Goal: Task Accomplishment & Management: Manage account settings

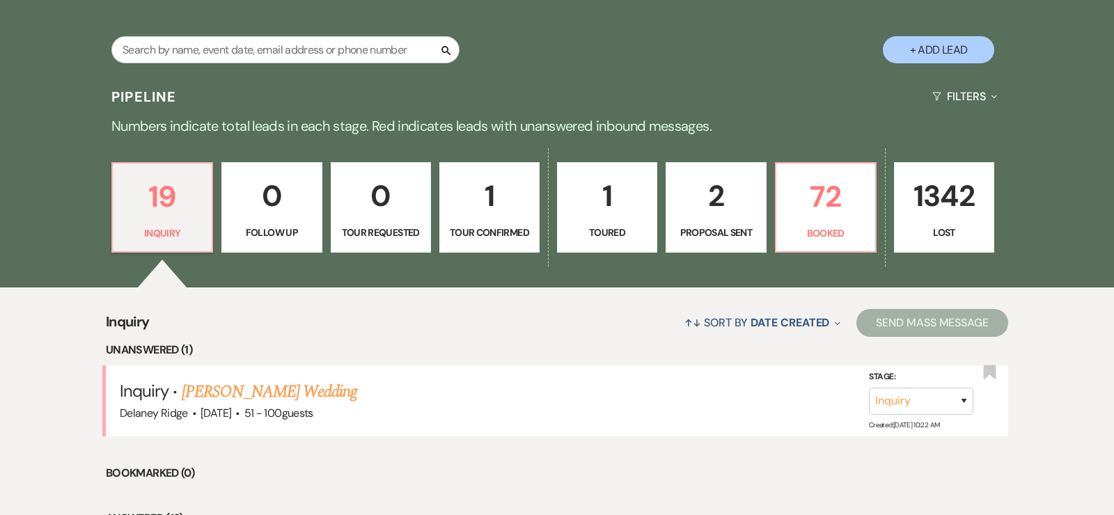
scroll to position [262, 0]
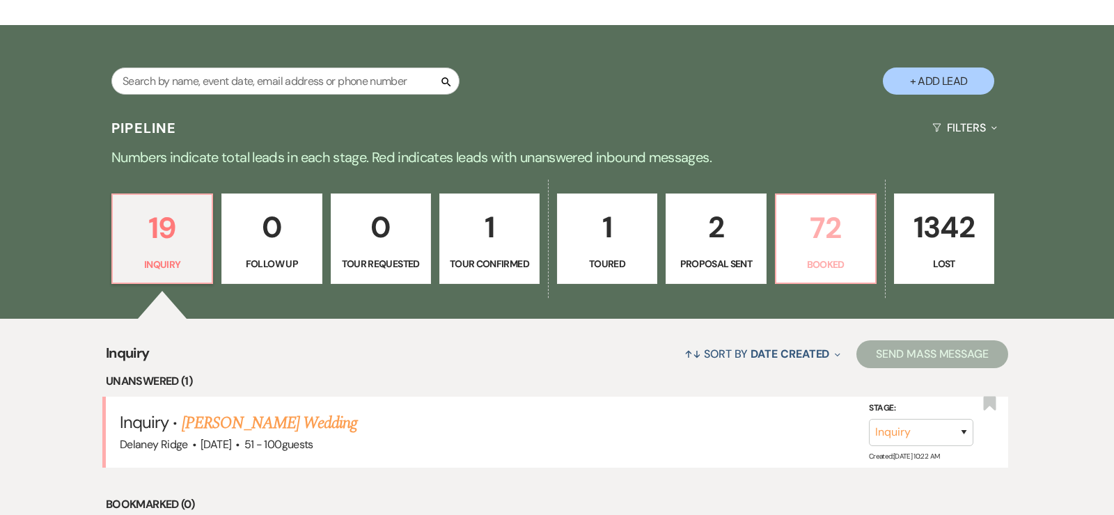
click at [859, 251] on link "72 Booked" at bounding box center [826, 239] width 102 height 91
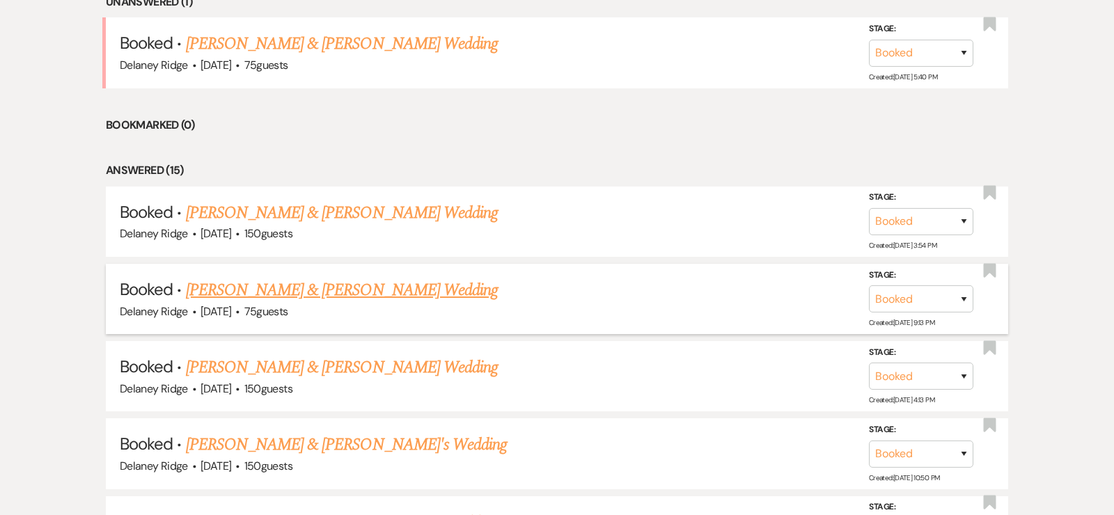
scroll to position [608, 0]
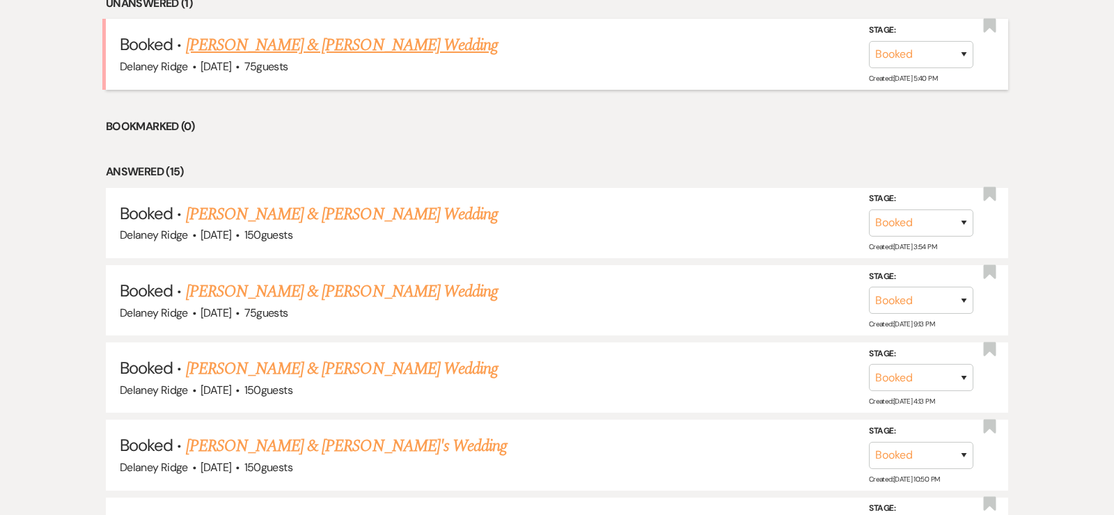
click at [411, 41] on link "[PERSON_NAME] & [PERSON_NAME] Wedding" at bounding box center [342, 45] width 312 height 25
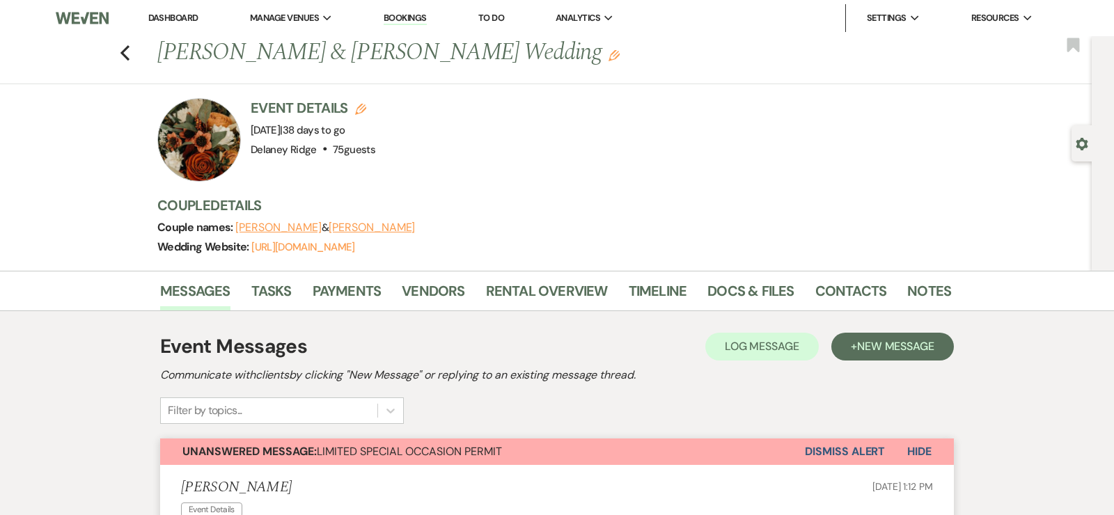
click at [131, 57] on div "Previous [PERSON_NAME] & [PERSON_NAME] Wedding Edit Bookmark" at bounding box center [542, 60] width 1099 height 48
click at [124, 53] on icon "Previous" at bounding box center [125, 53] width 10 height 17
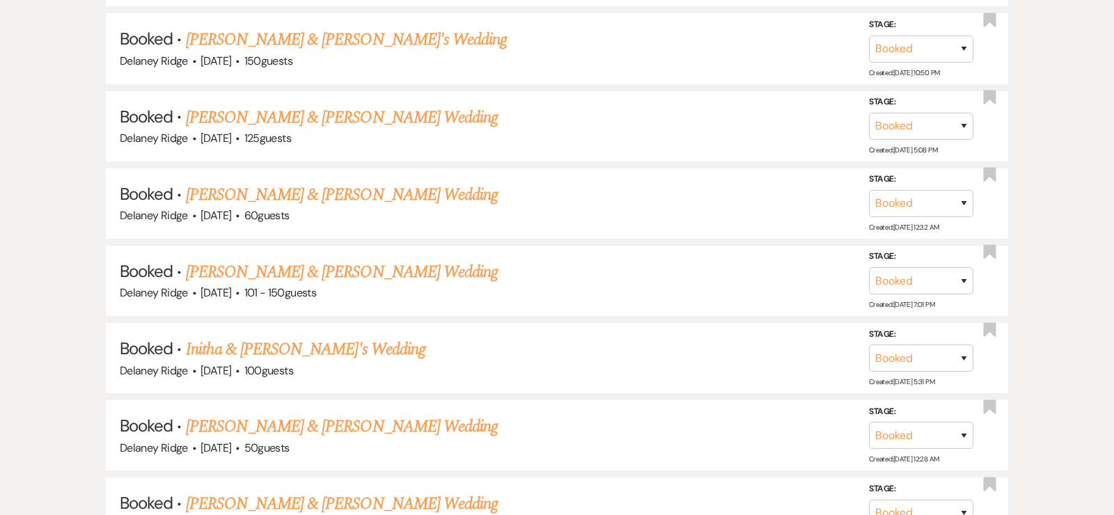
scroll to position [1017, 0]
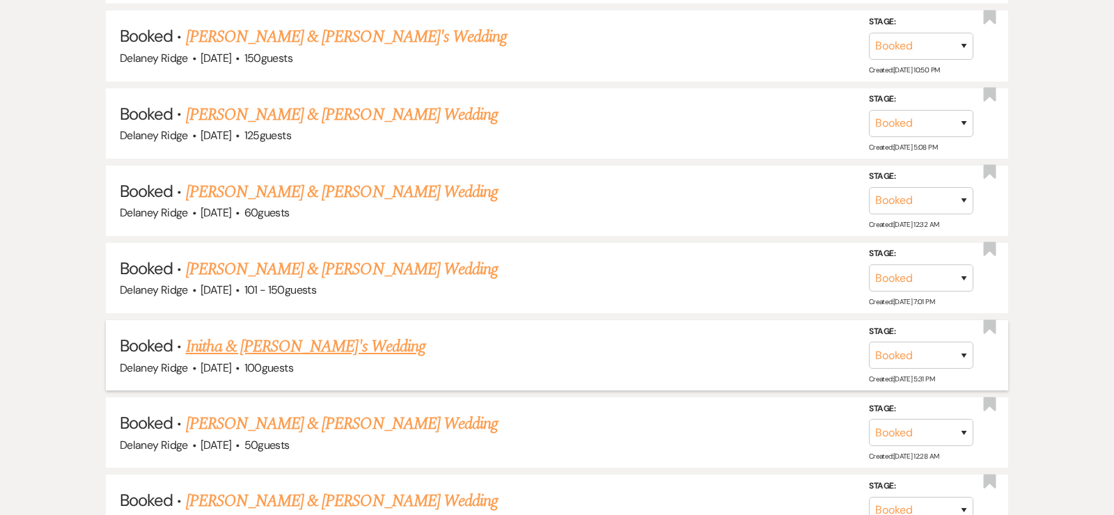
click at [287, 346] on link "Initha & [PERSON_NAME]'s Wedding" at bounding box center [306, 346] width 240 height 25
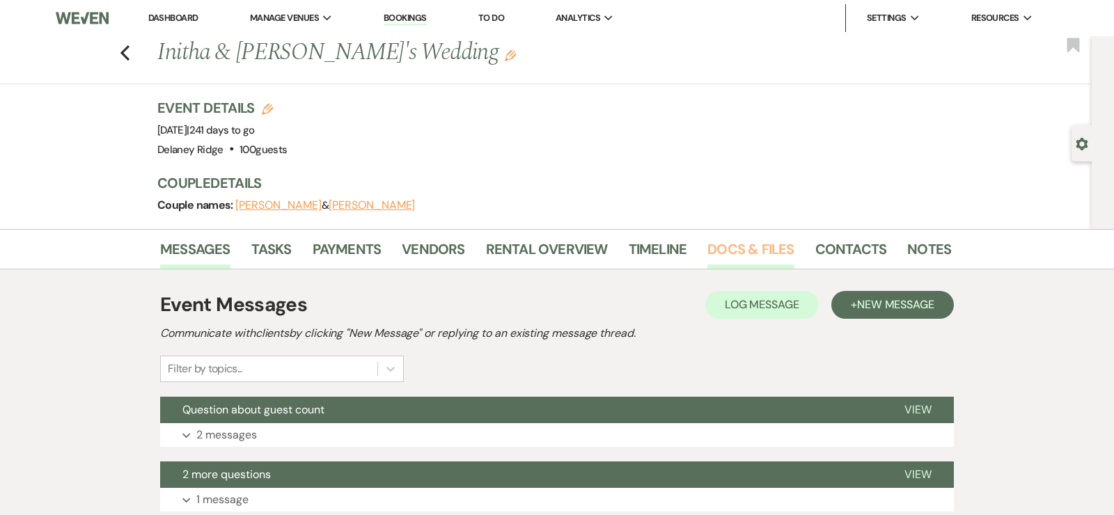
click at [774, 246] on link "Docs & Files" at bounding box center [751, 253] width 86 height 31
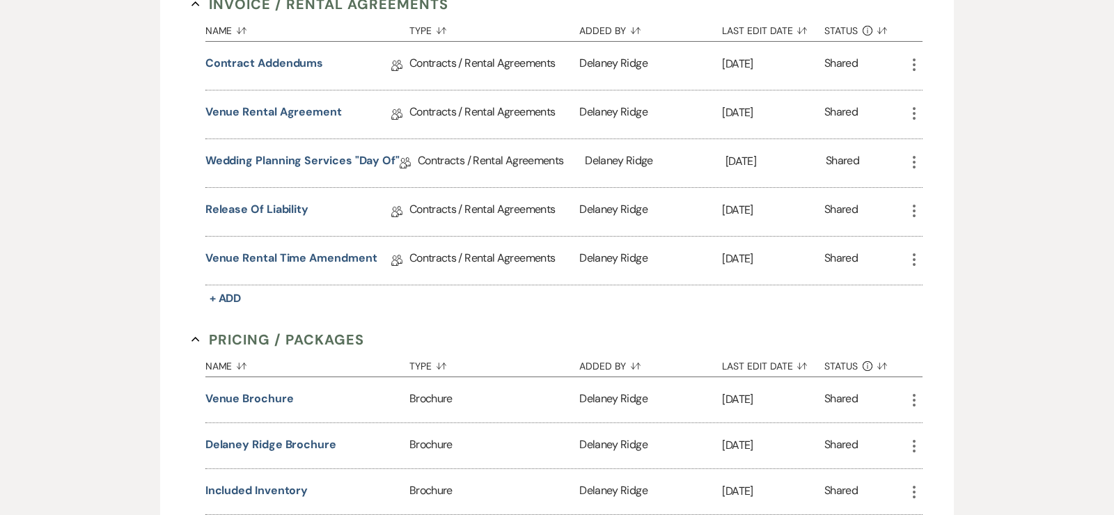
scroll to position [416, 0]
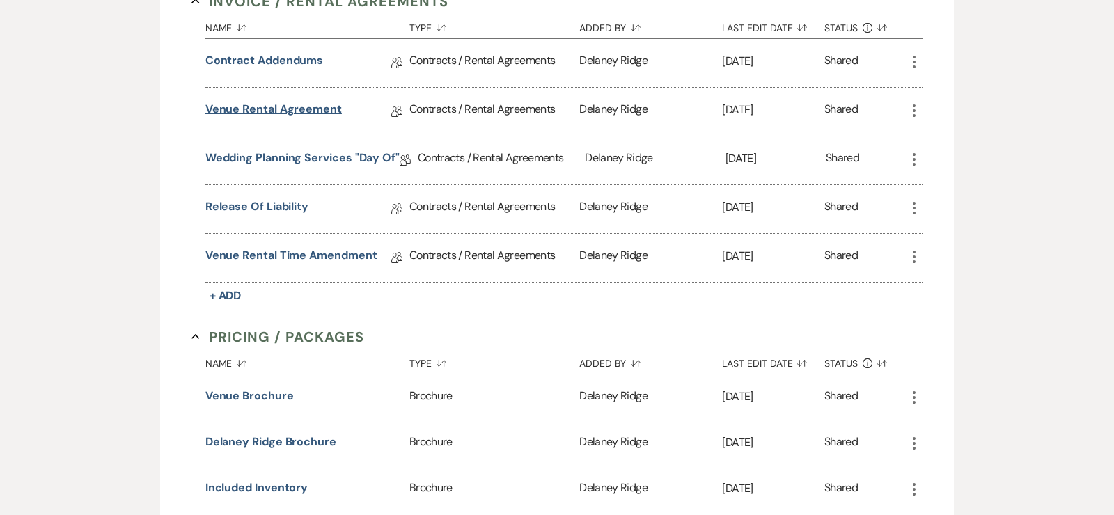
click at [249, 104] on link "Venue Rental Agreement" at bounding box center [273, 112] width 136 height 22
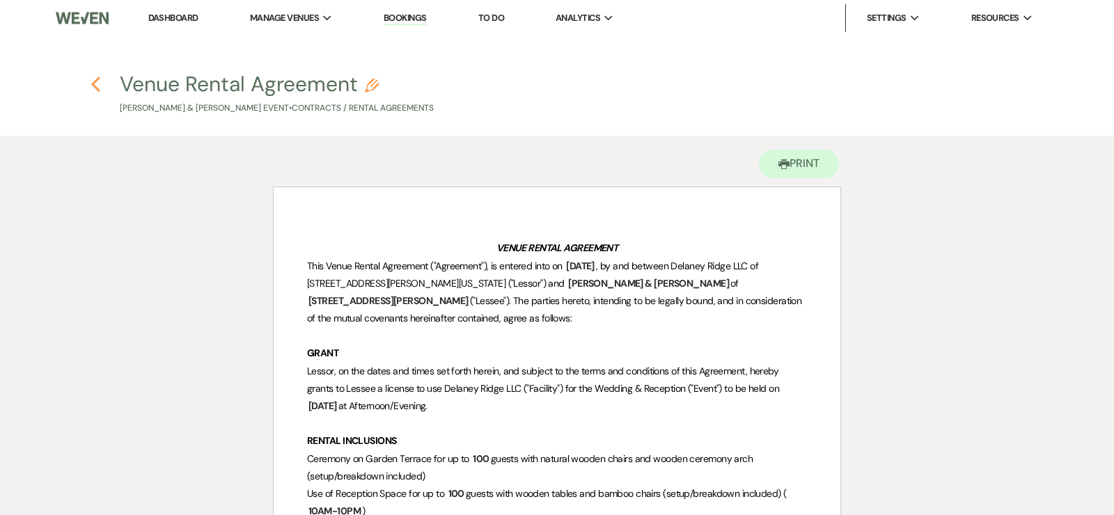
click at [94, 85] on use "button" at bounding box center [95, 84] width 9 height 15
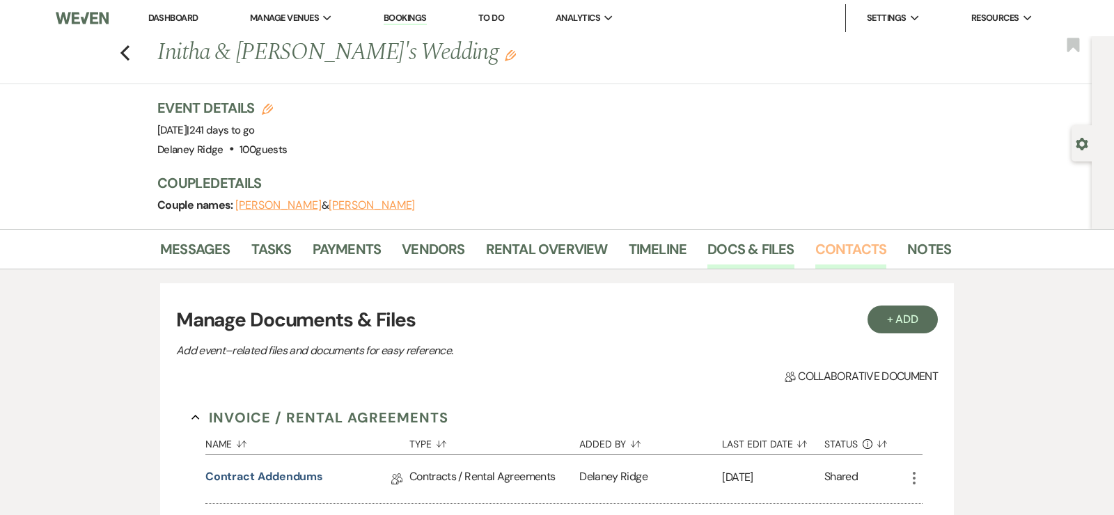
click at [835, 249] on link "Contacts" at bounding box center [851, 253] width 72 height 31
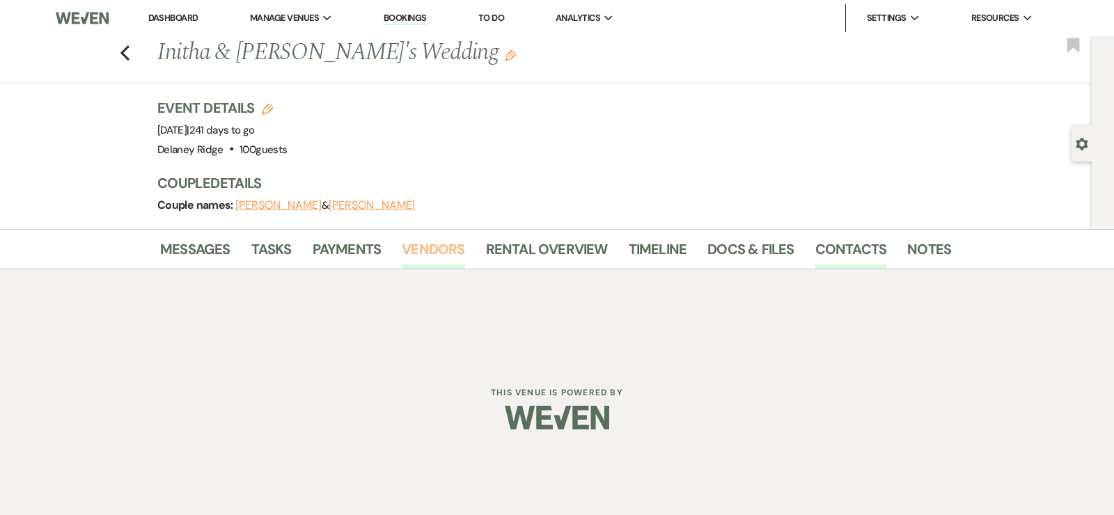
click at [447, 244] on link "Vendors" at bounding box center [433, 253] width 63 height 31
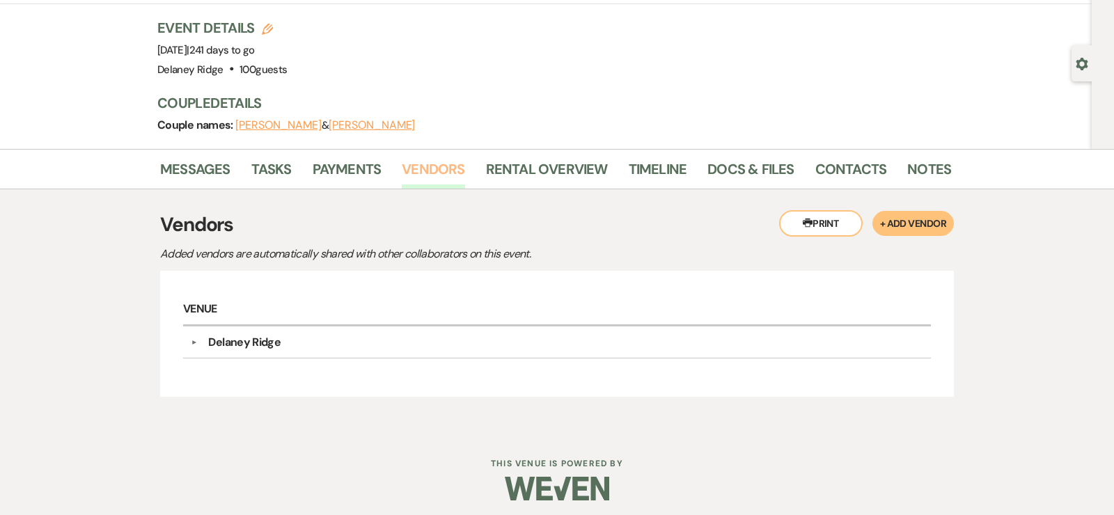
scroll to position [84, 0]
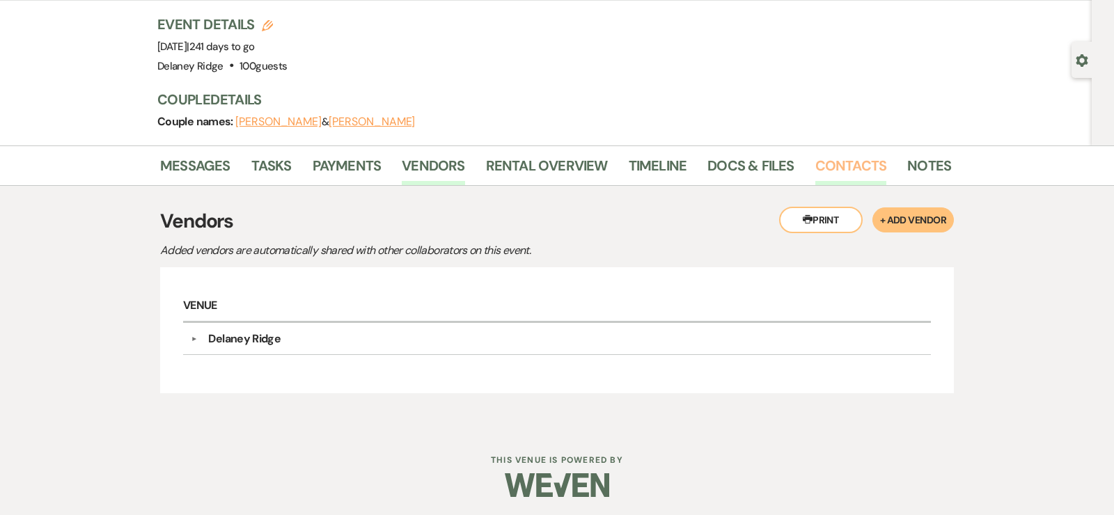
click at [831, 174] on link "Contacts" at bounding box center [851, 170] width 72 height 31
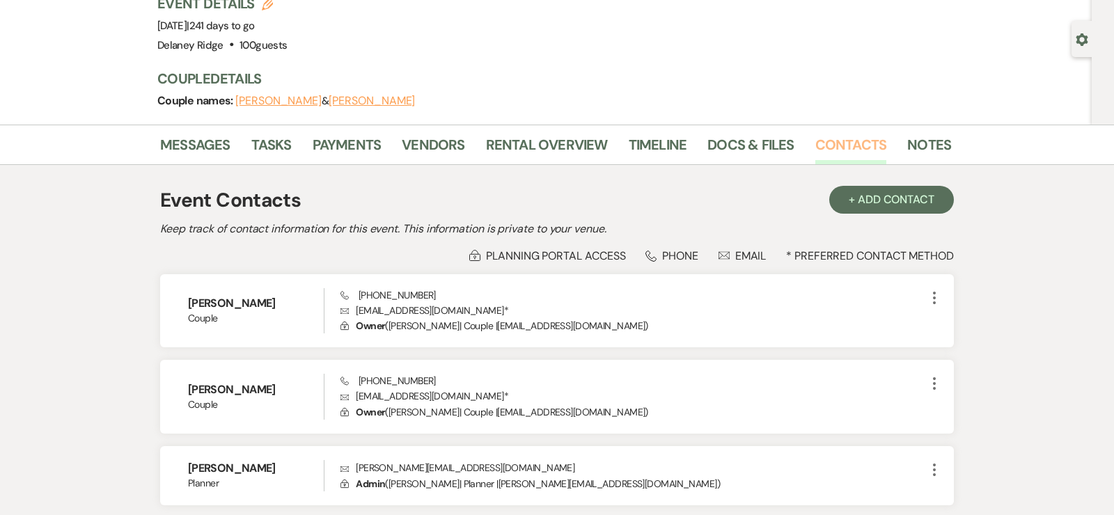
scroll to position [107, 0]
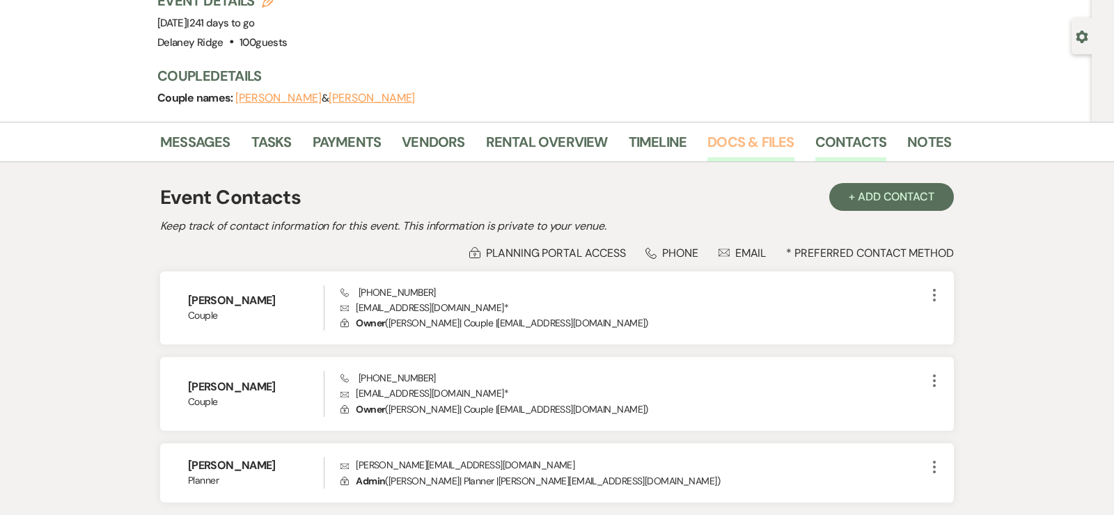
click at [754, 142] on link "Docs & Files" at bounding box center [751, 146] width 86 height 31
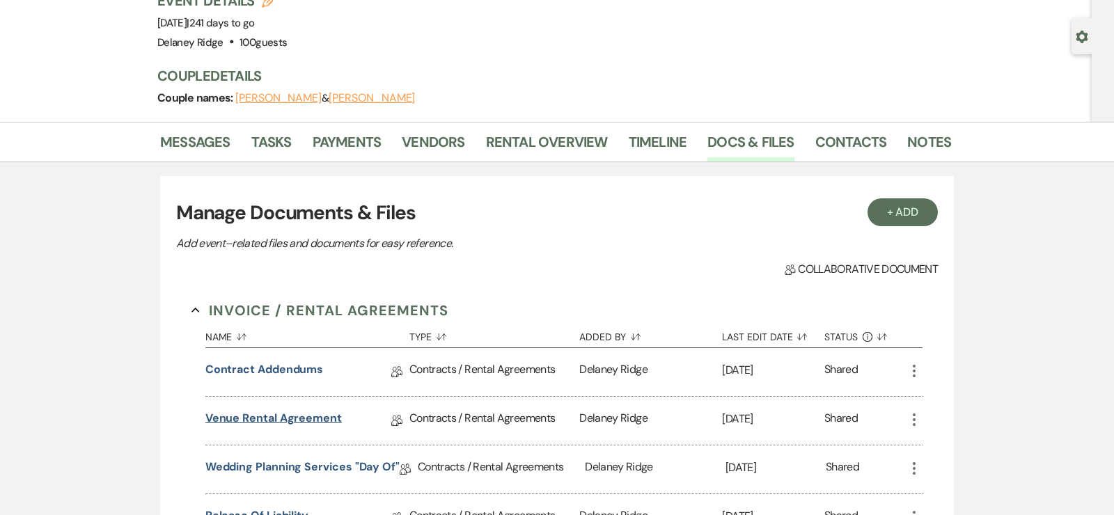
click at [280, 410] on link "Venue Rental Agreement" at bounding box center [273, 421] width 136 height 22
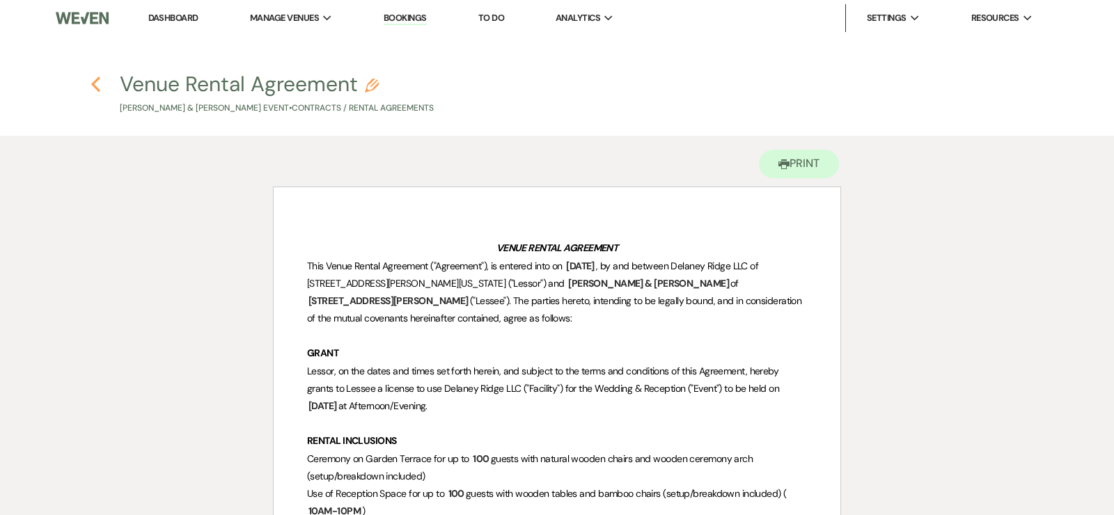
click at [93, 84] on use "button" at bounding box center [95, 84] width 9 height 15
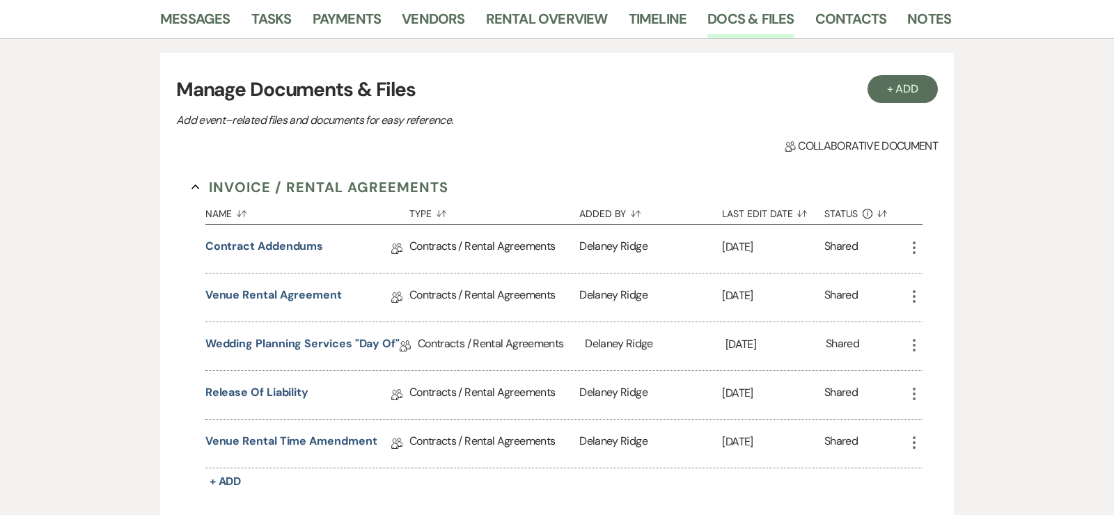
scroll to position [252, 0]
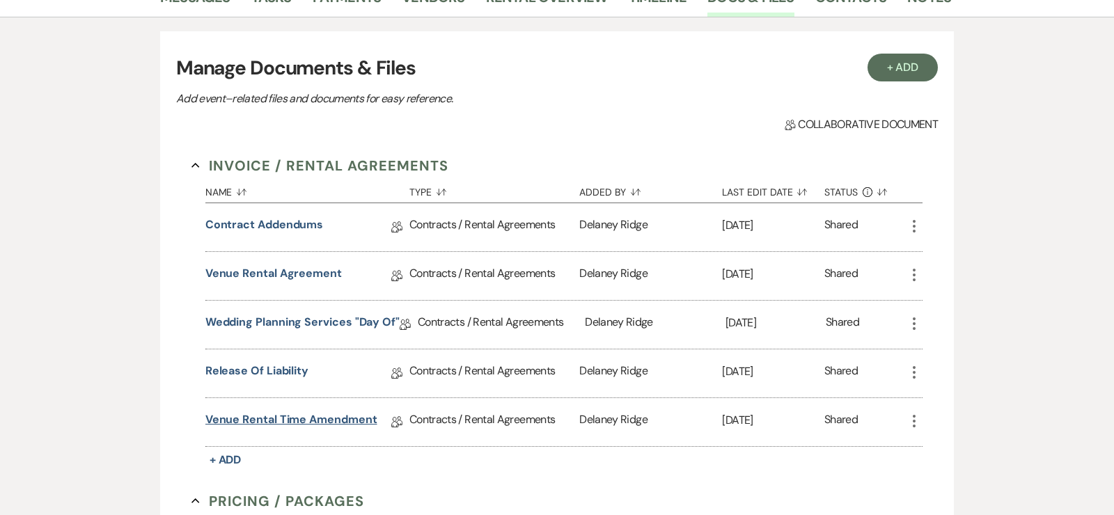
click at [329, 414] on link "Venue Rental Time Amendment" at bounding box center [291, 423] width 172 height 22
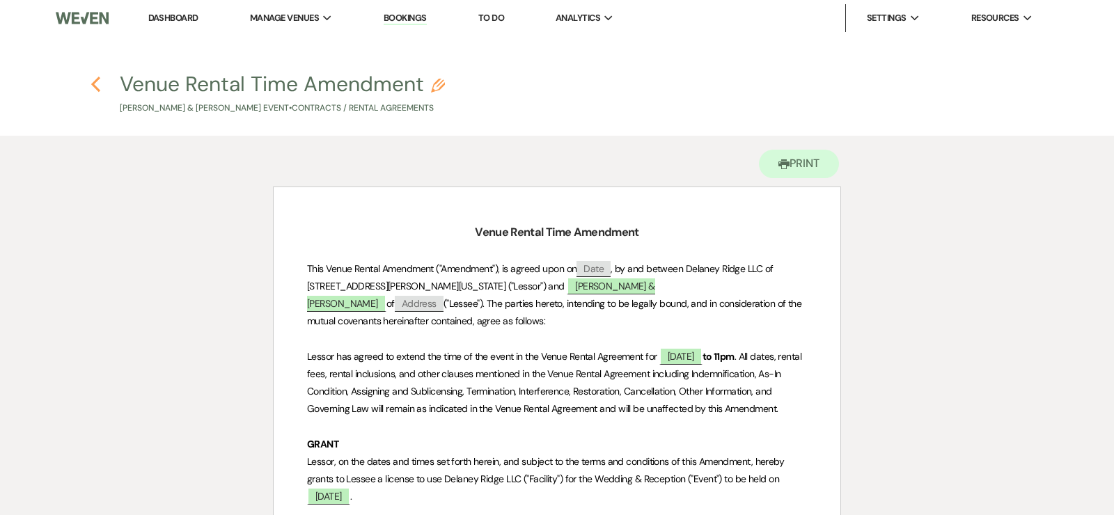
click at [94, 88] on icon "Previous" at bounding box center [96, 84] width 10 height 17
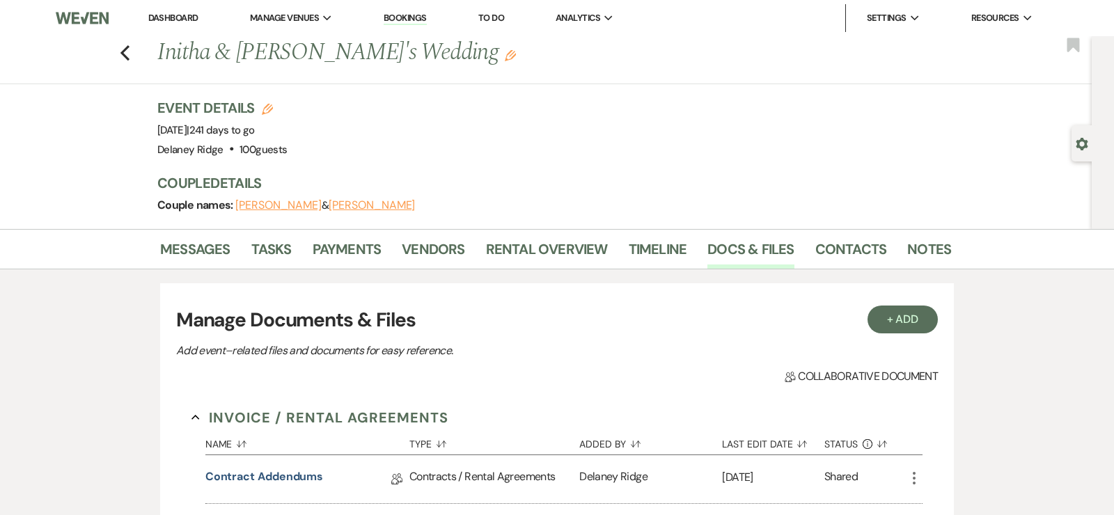
click at [157, 18] on link "Dashboard" at bounding box center [173, 18] width 50 height 12
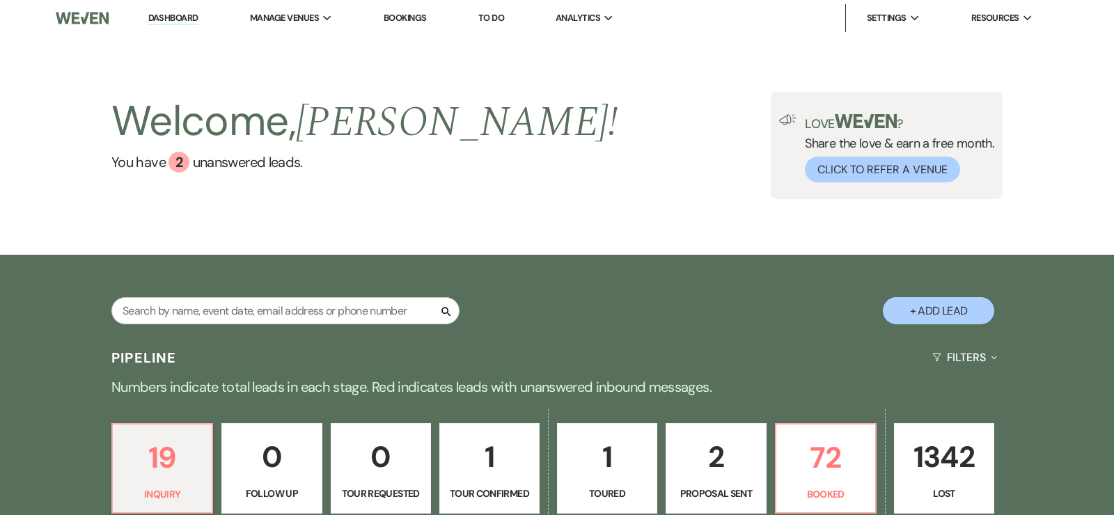
scroll to position [68, 0]
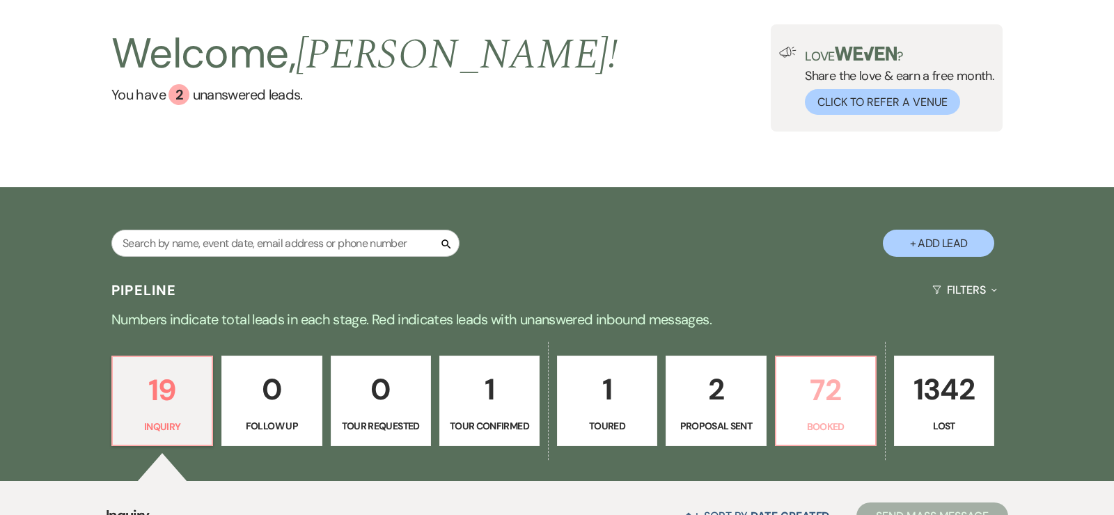
click at [857, 421] on p "Booked" at bounding box center [826, 426] width 82 height 15
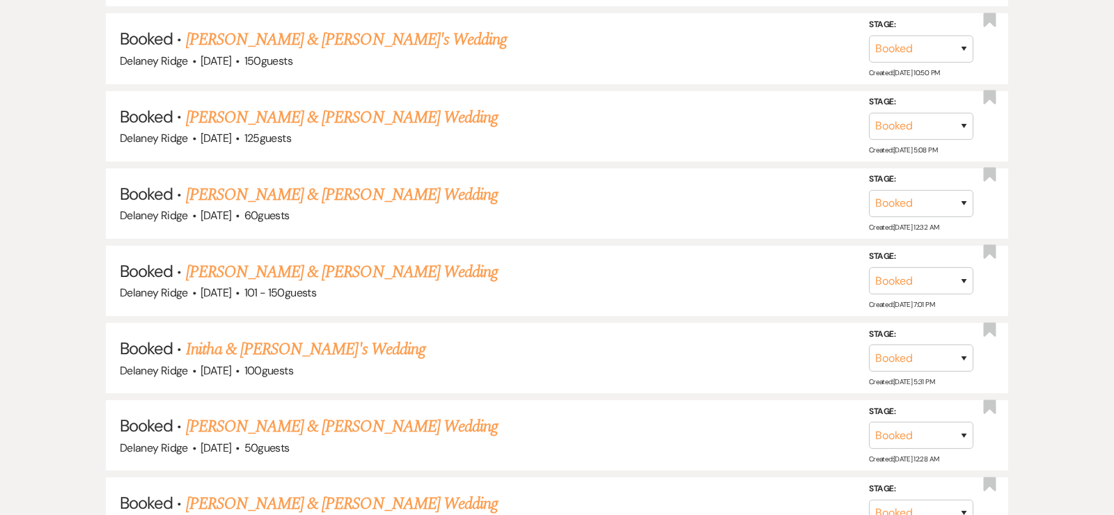
scroll to position [1018, 0]
